Goal: Task Accomplishment & Management: Complete application form

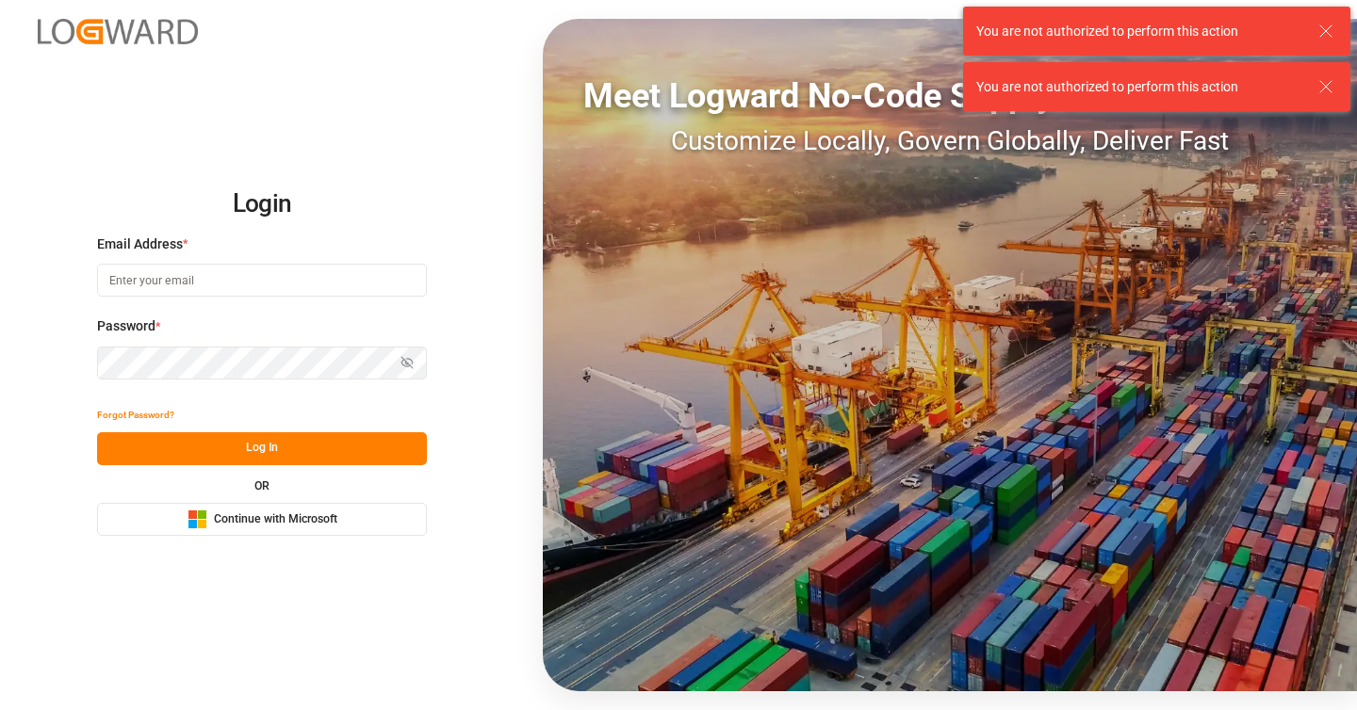
click at [390, 287] on input at bounding box center [262, 280] width 330 height 33
click at [0, 709] on com-1password-button at bounding box center [0, 710] width 0 height 0
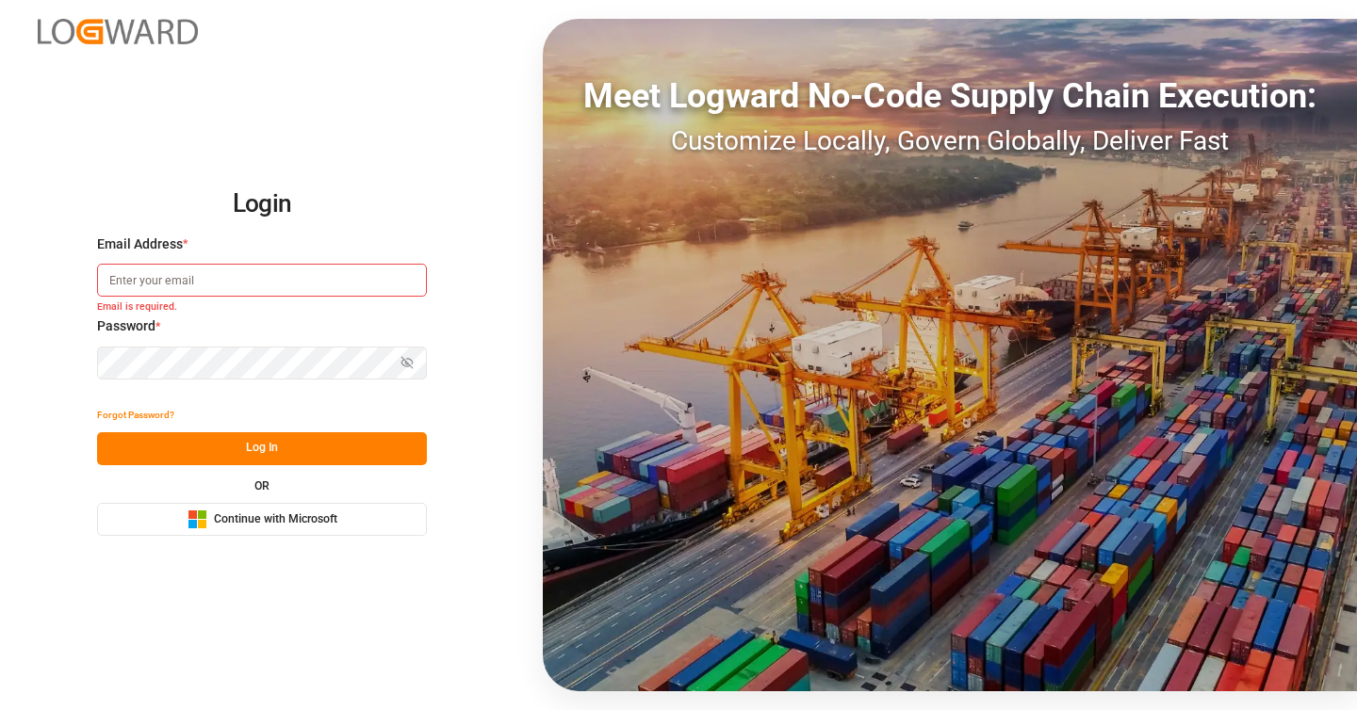
click at [0, 709] on com-1password-button at bounding box center [0, 710] width 0 height 0
type input "akshit.bhatia@logward.com"
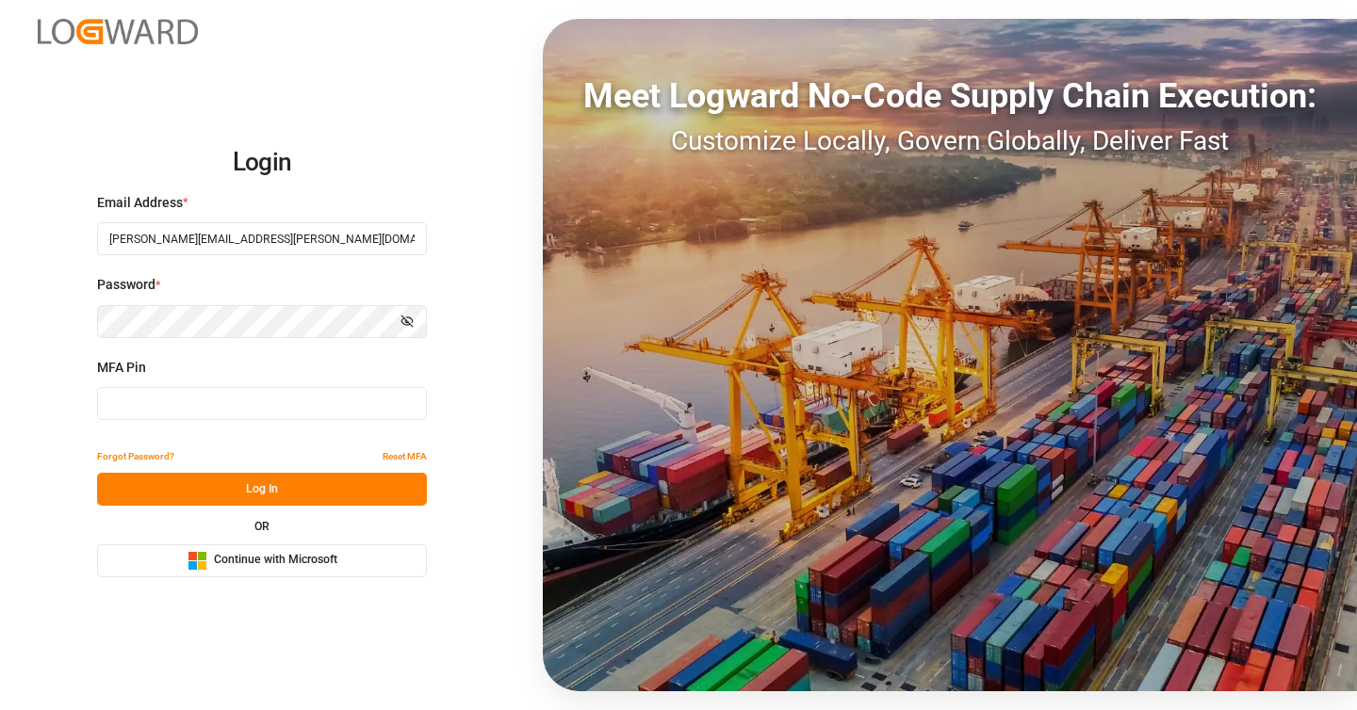
click at [339, 549] on button "Microsoft Logo Continue with Microsoft" at bounding box center [262, 561] width 330 height 33
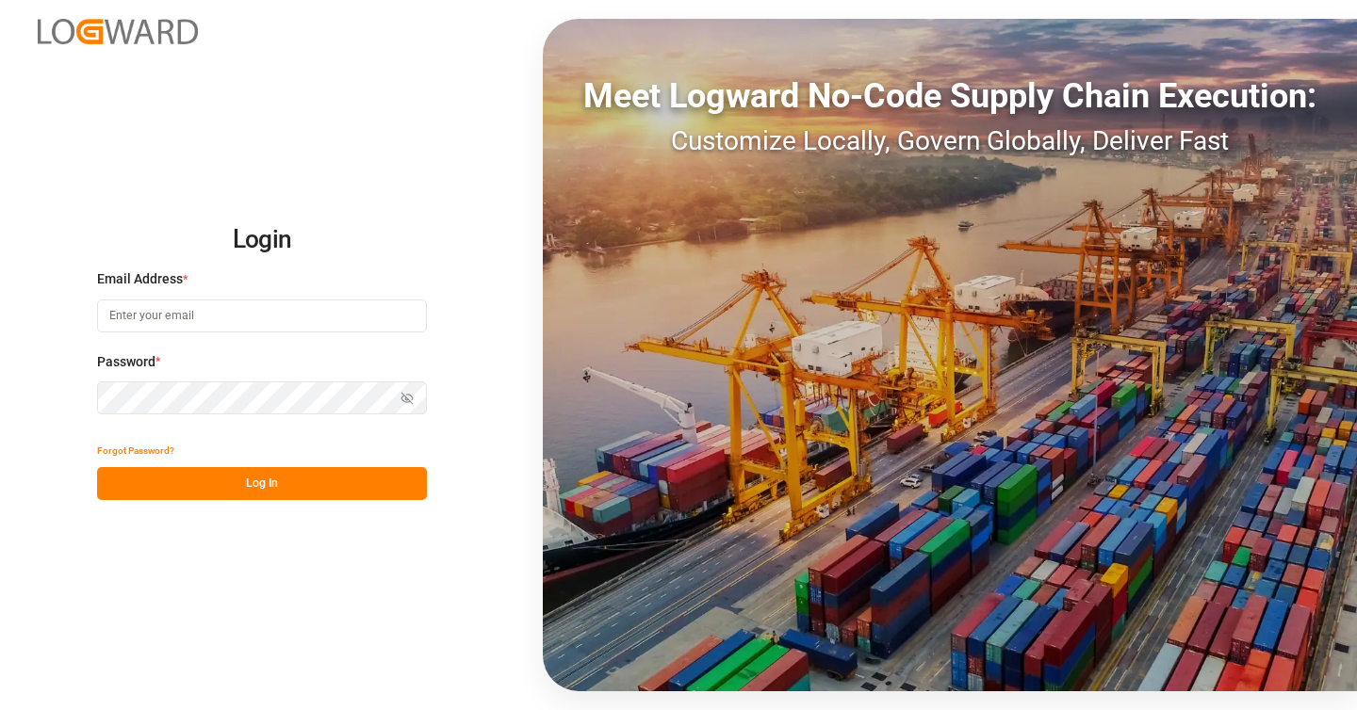
click at [287, 323] on input at bounding box center [262, 316] width 330 height 33
type input "akshit.bhatia@logward.com"
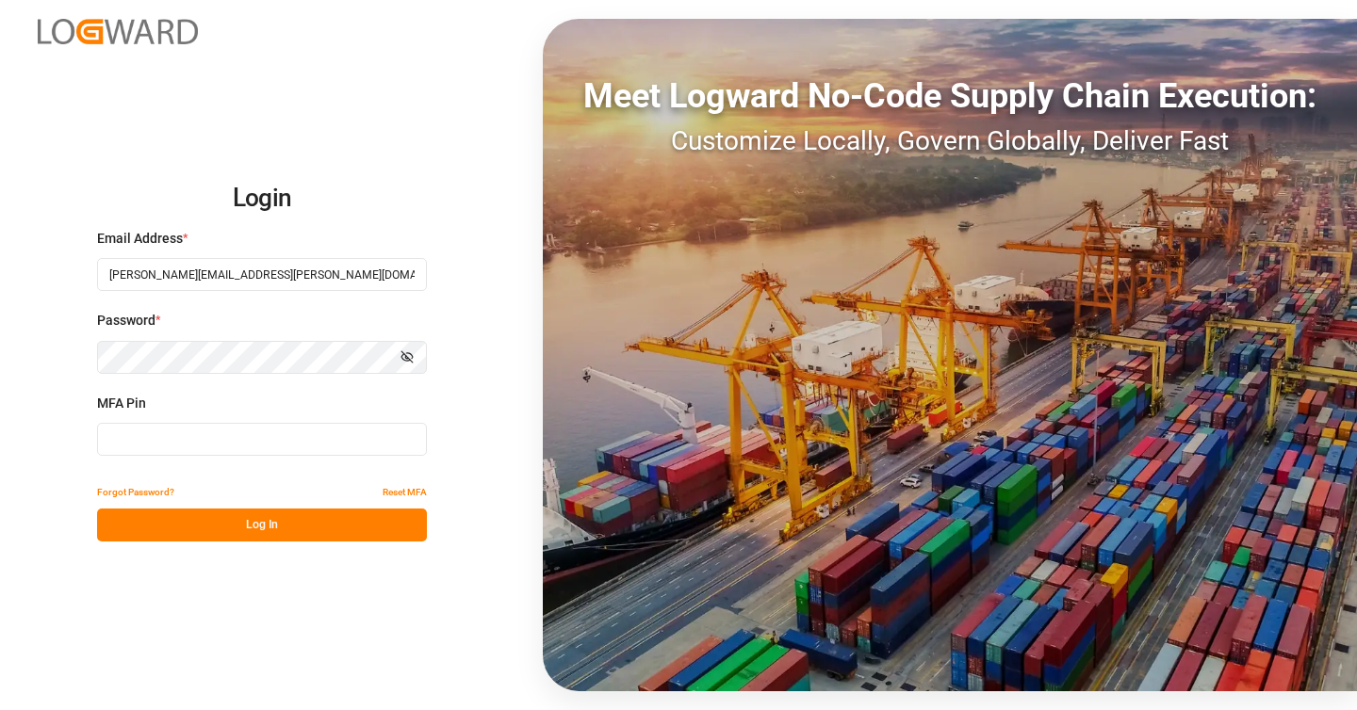
type input "760300"
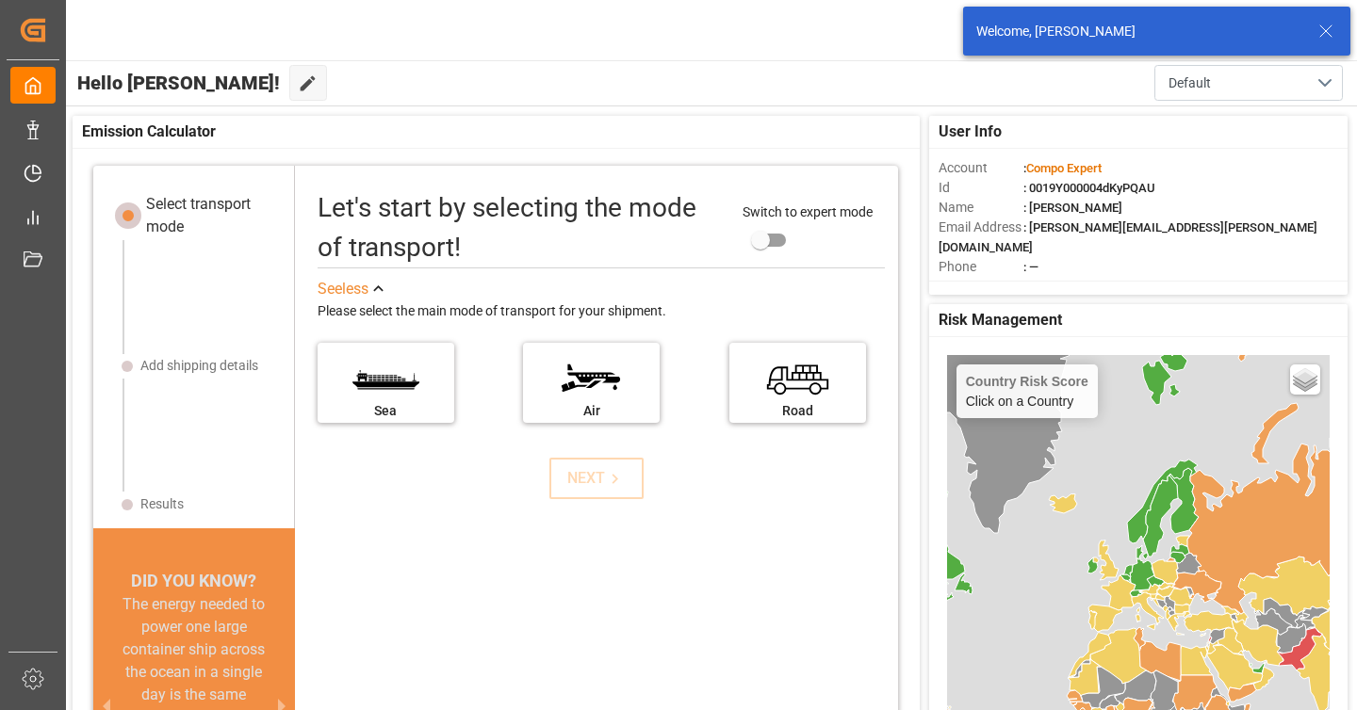
click at [1336, 21] on icon at bounding box center [1325, 31] width 23 height 23
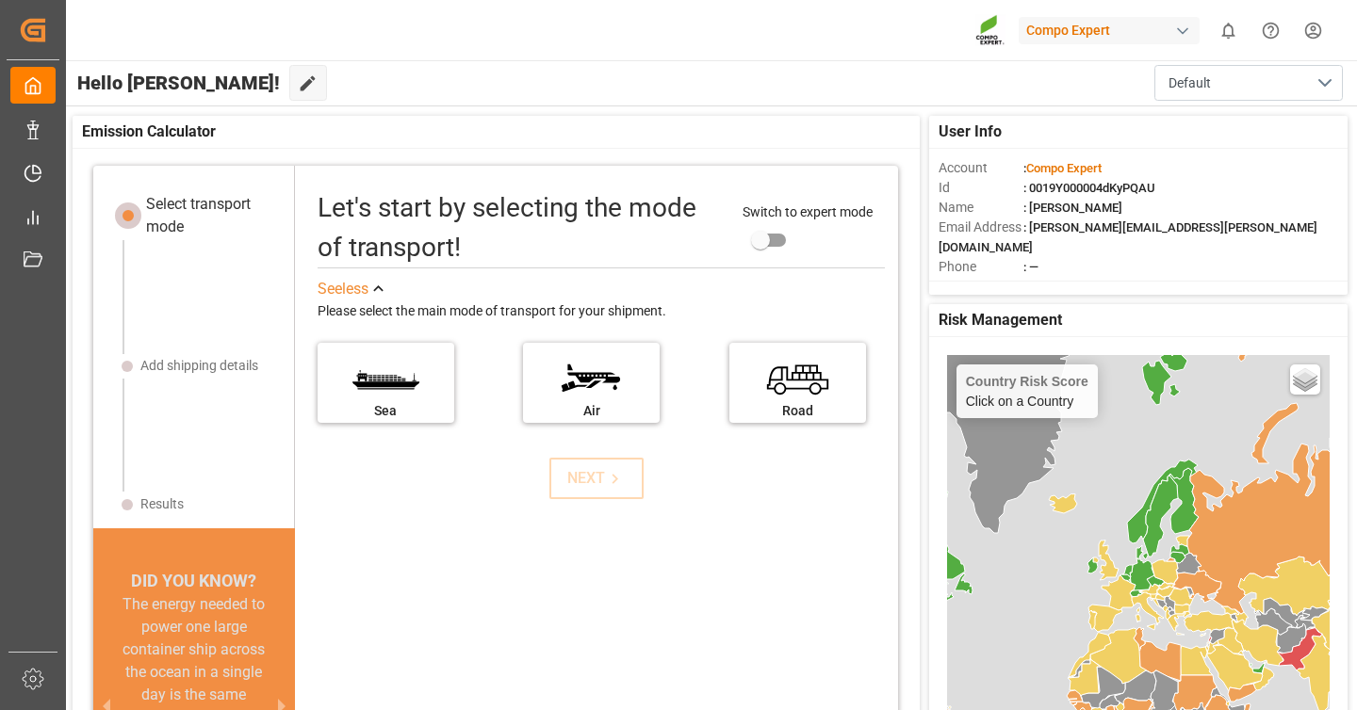
click at [1093, 38] on div "Compo Expert" at bounding box center [1109, 30] width 181 height 27
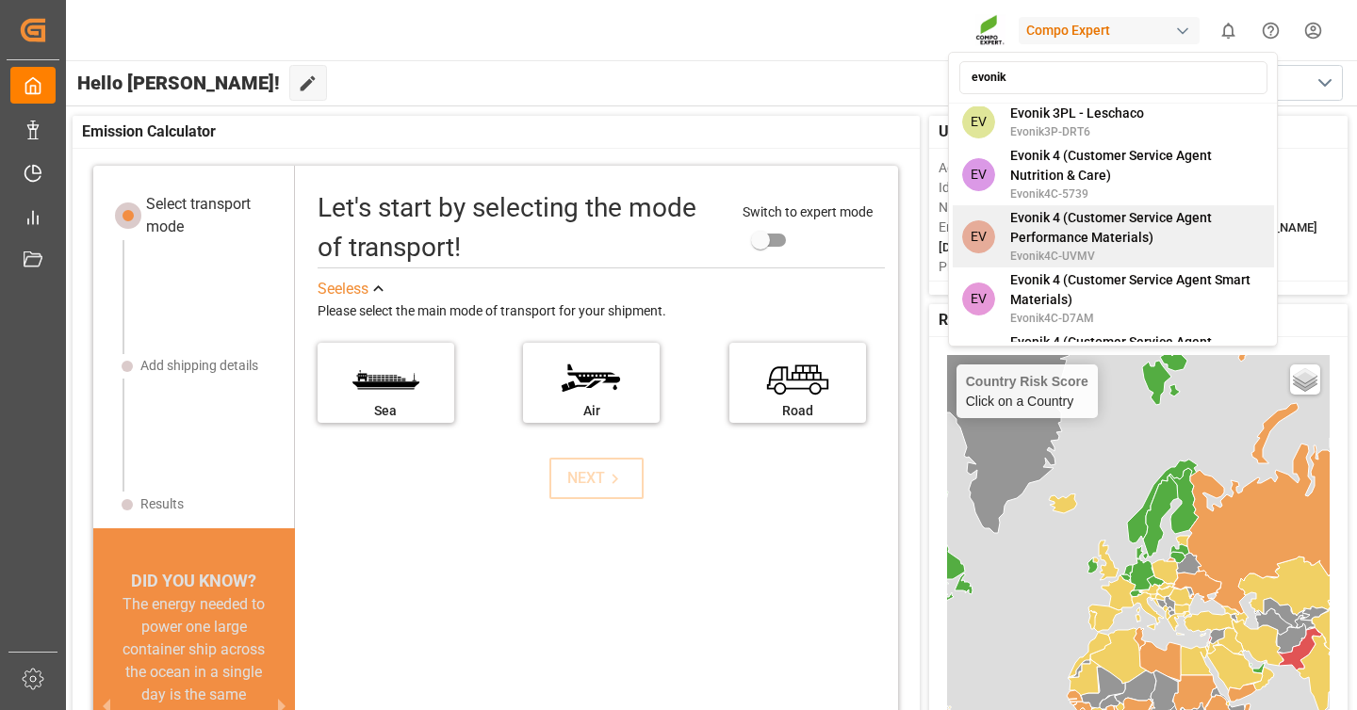
scroll to position [1280, 0]
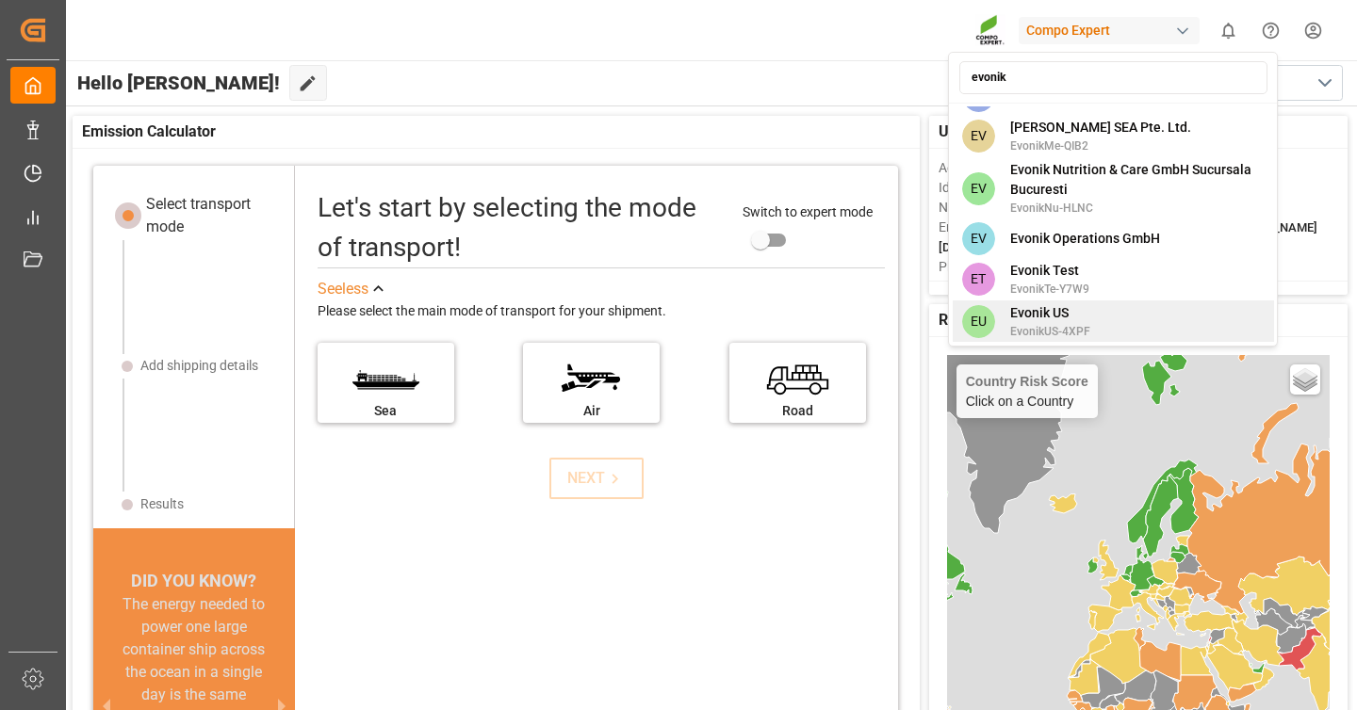
type input "evonik"
click at [1054, 323] on span "EvonikUS-4XPF" at bounding box center [1050, 331] width 80 height 17
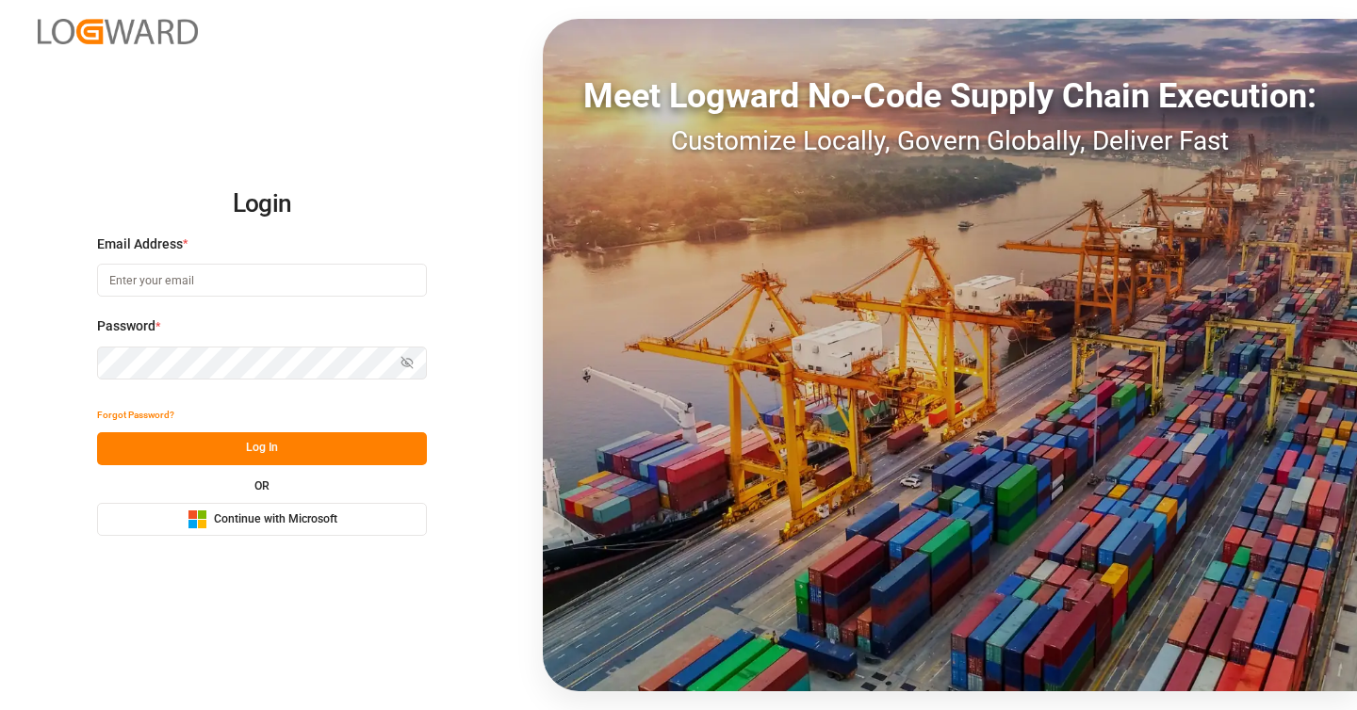
click at [347, 282] on input at bounding box center [262, 280] width 330 height 33
type input "[PERSON_NAME][EMAIL_ADDRESS][PERSON_NAME][DOMAIN_NAME]"
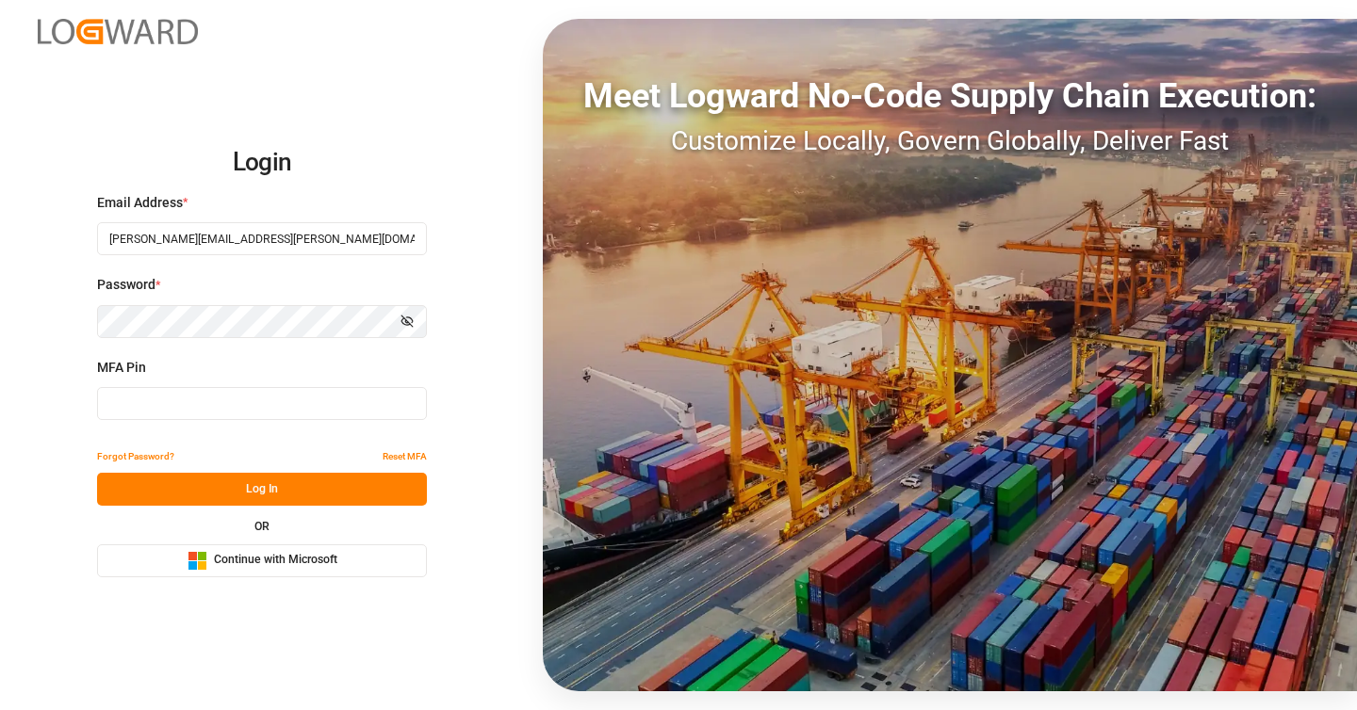
type input "533585"
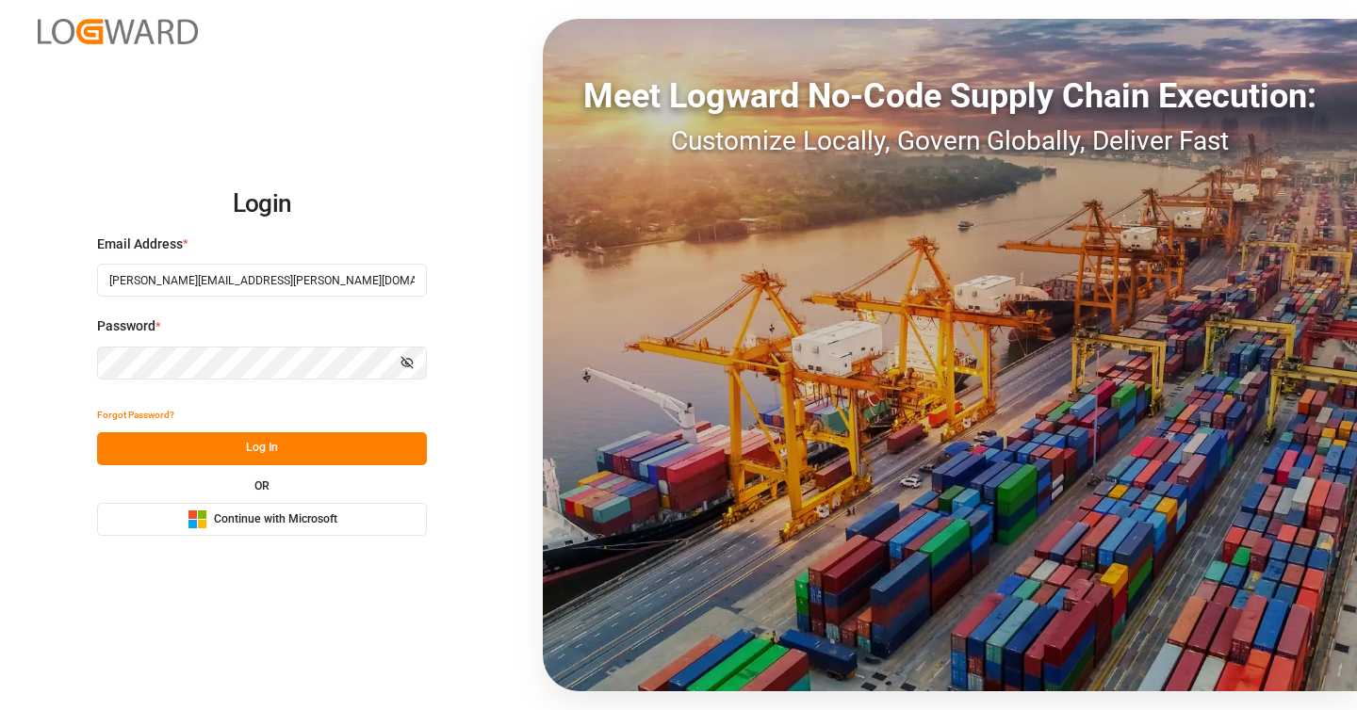
click at [405, 414] on div "Forgot Password?" at bounding box center [262, 416] width 330 height 33
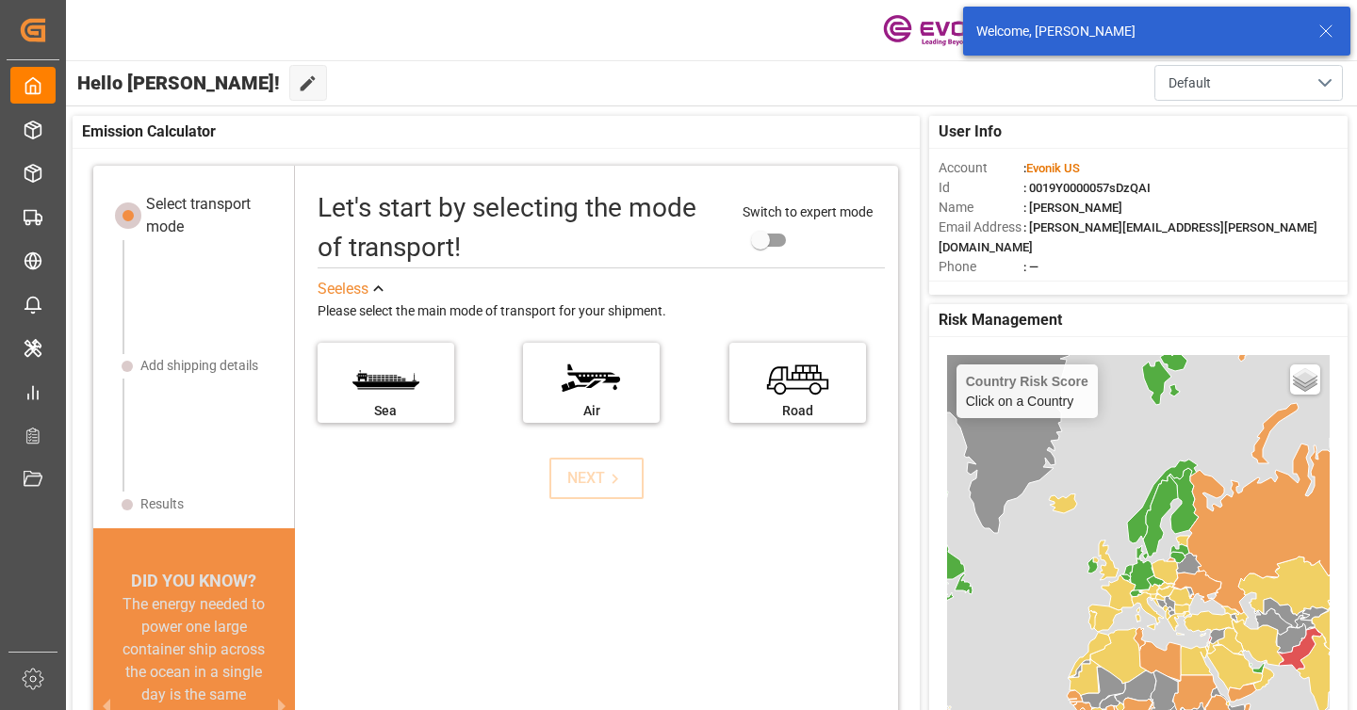
click at [1316, 27] on icon at bounding box center [1325, 31] width 23 height 23
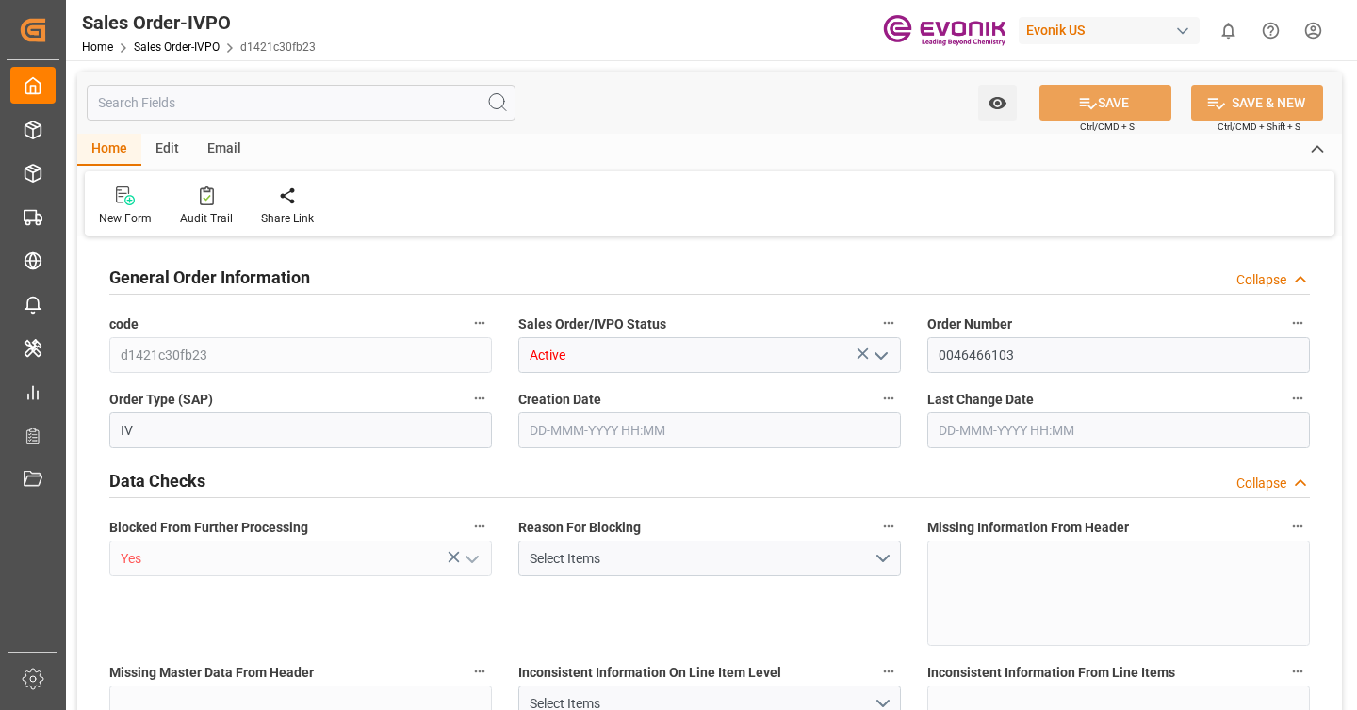
type input "DEHAM"
type input "0"
type input "1"
type input "1059"
type input "[DATE] 19:32"
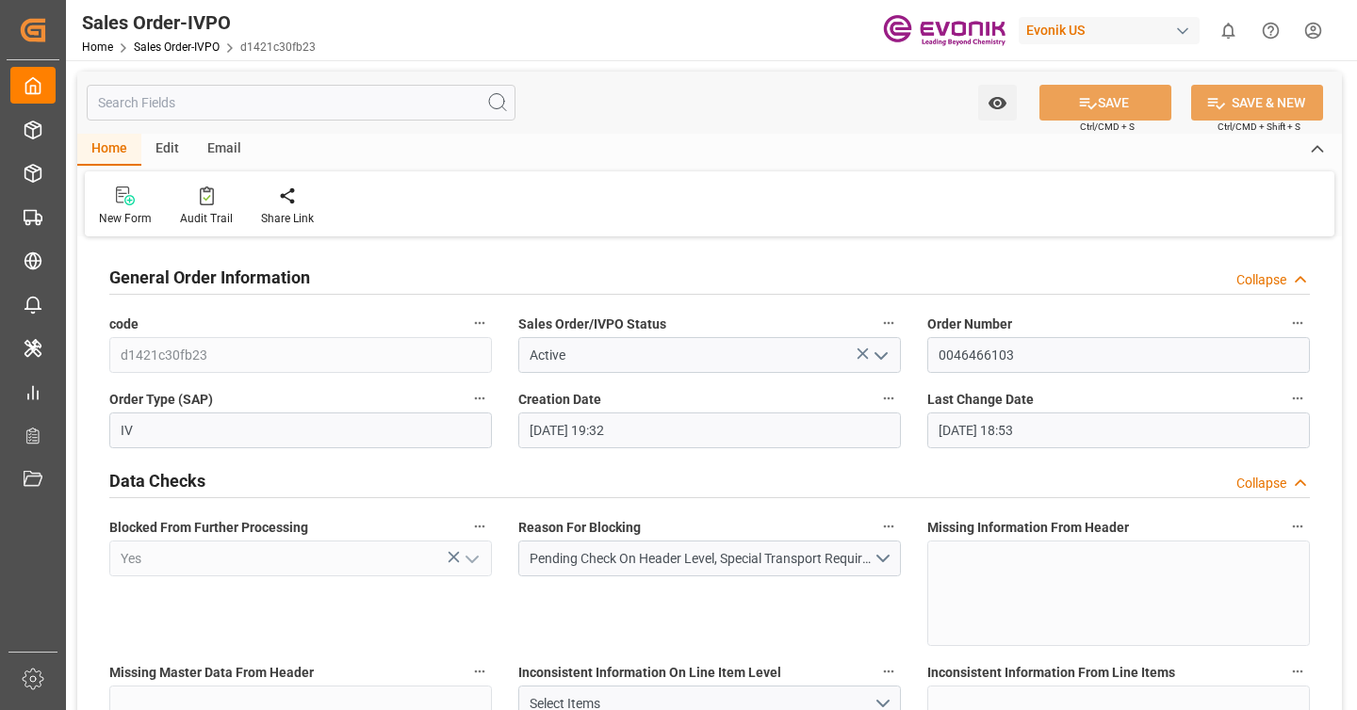
type input "[DATE] 18:53"
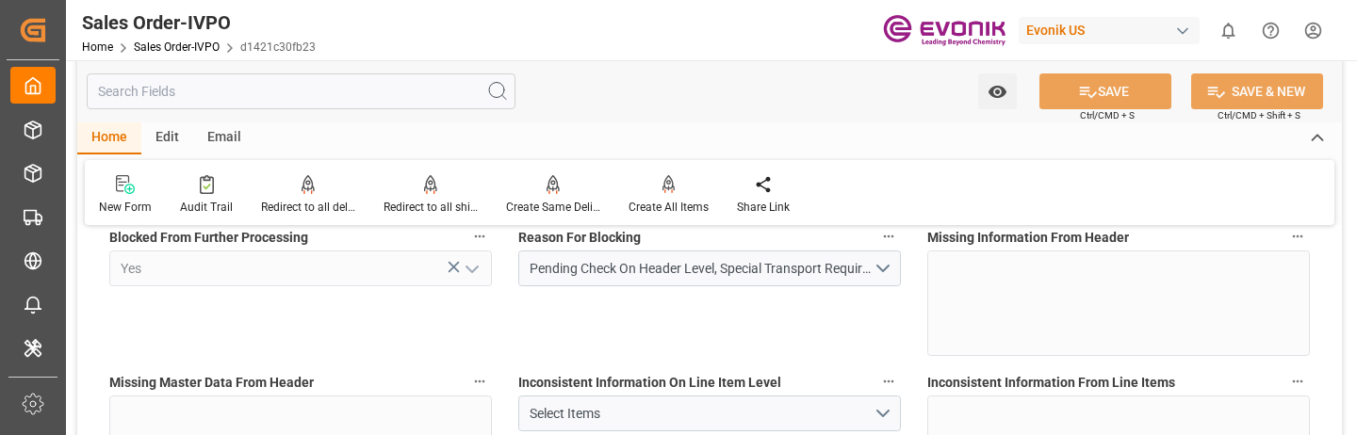
scroll to position [285, 0]
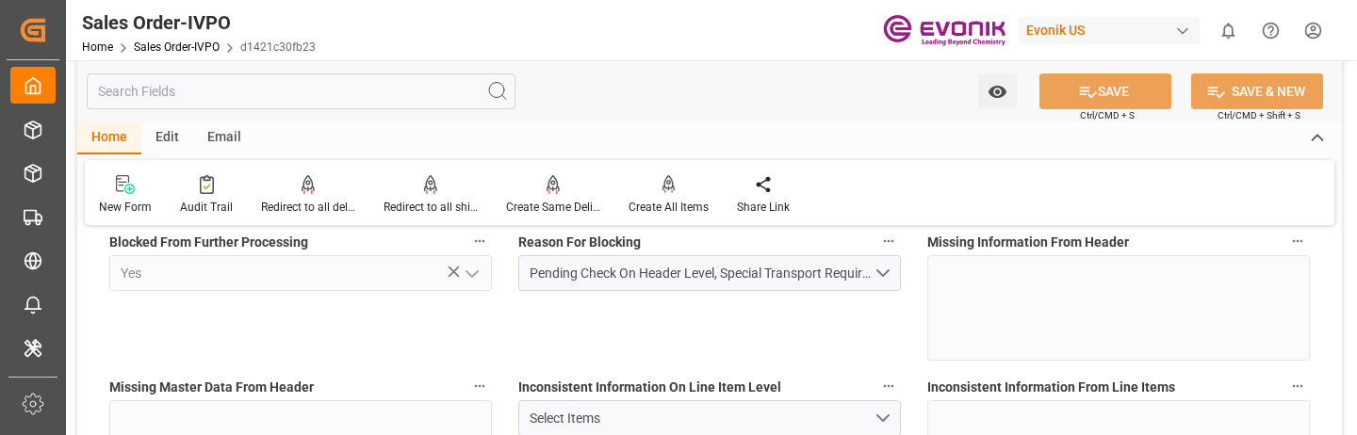
click at [320, 103] on input "text" at bounding box center [301, 91] width 429 height 36
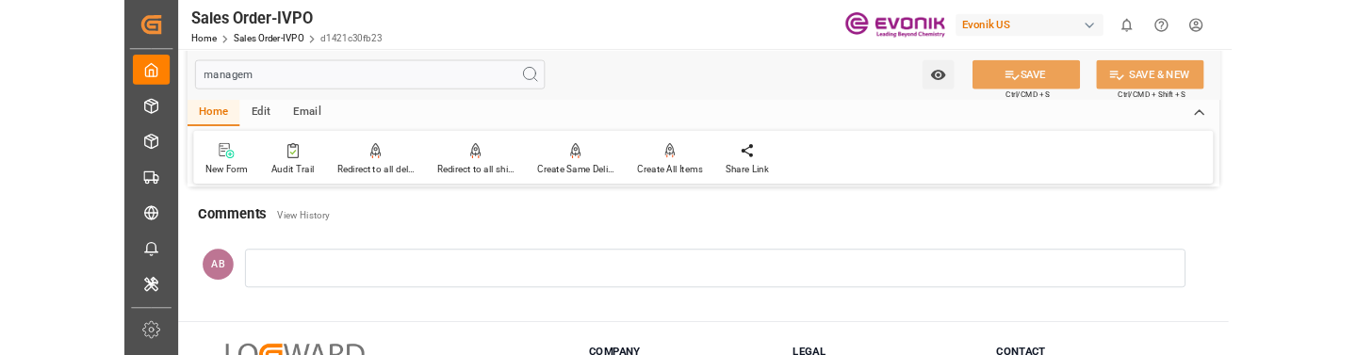
scroll to position [0, 0]
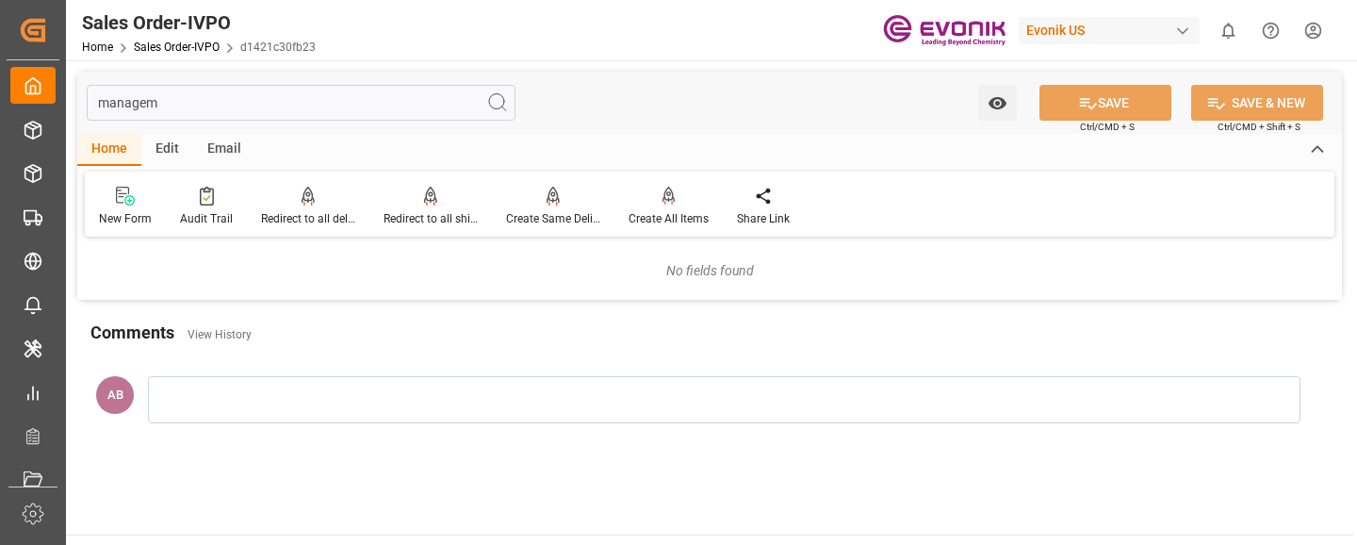
click at [119, 112] on input "managem" at bounding box center [301, 103] width 429 height 36
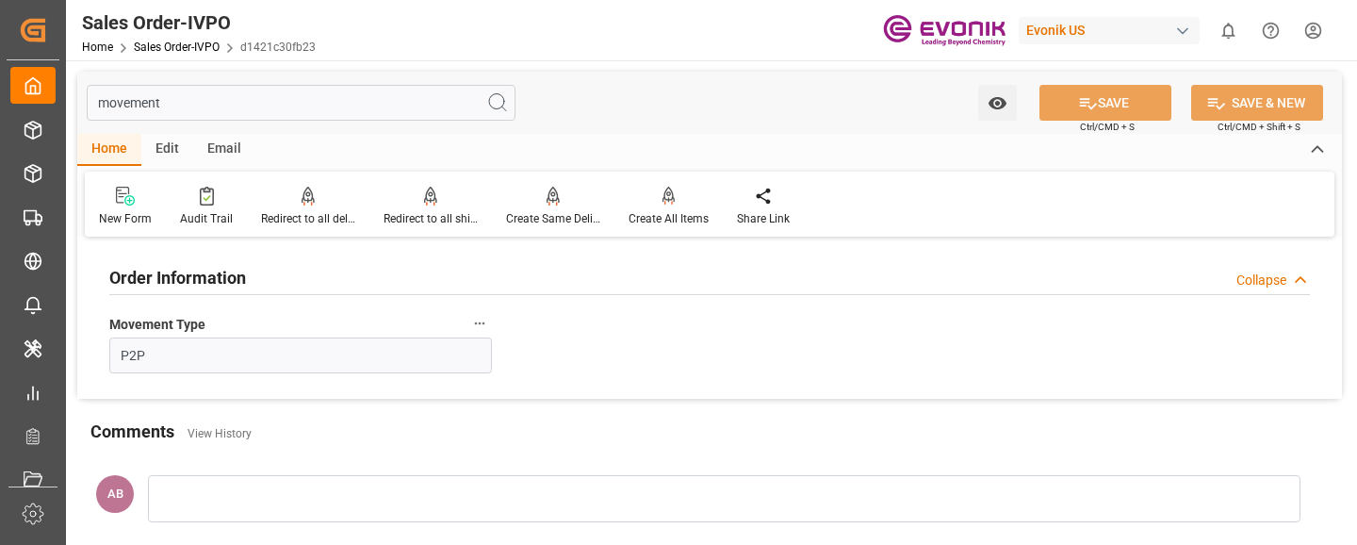
type input "movement"
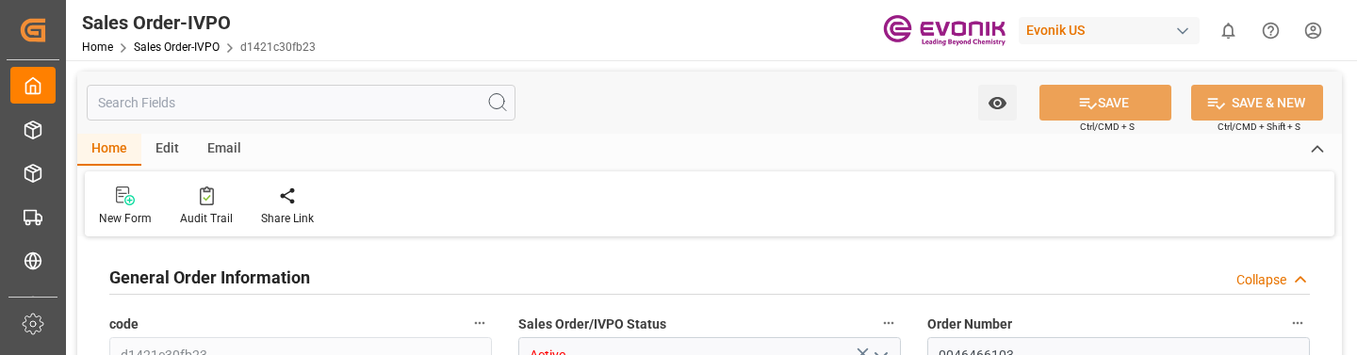
type input "DEHAM"
type input "0"
type input "1"
type input "1059"
type input "[DATE] 19:32"
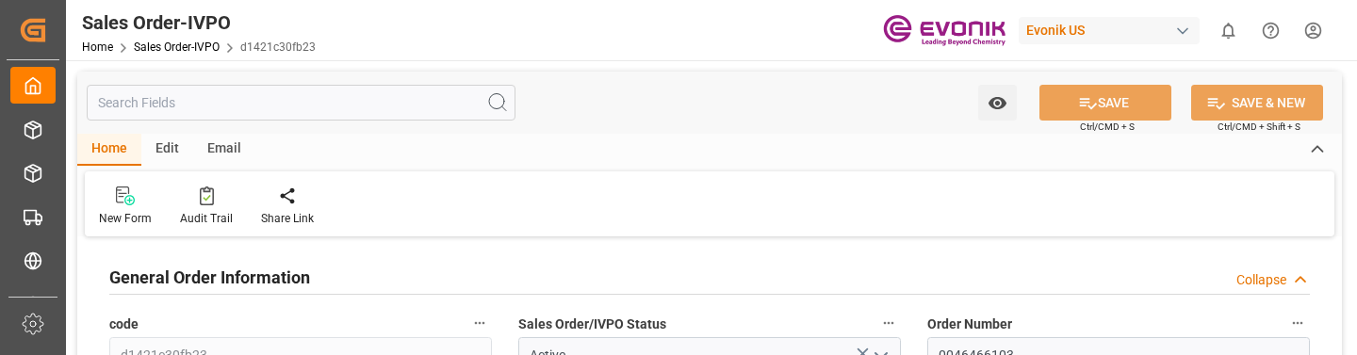
type input "[DATE] 18:53"
